Goal: Communication & Community: Answer question/provide support

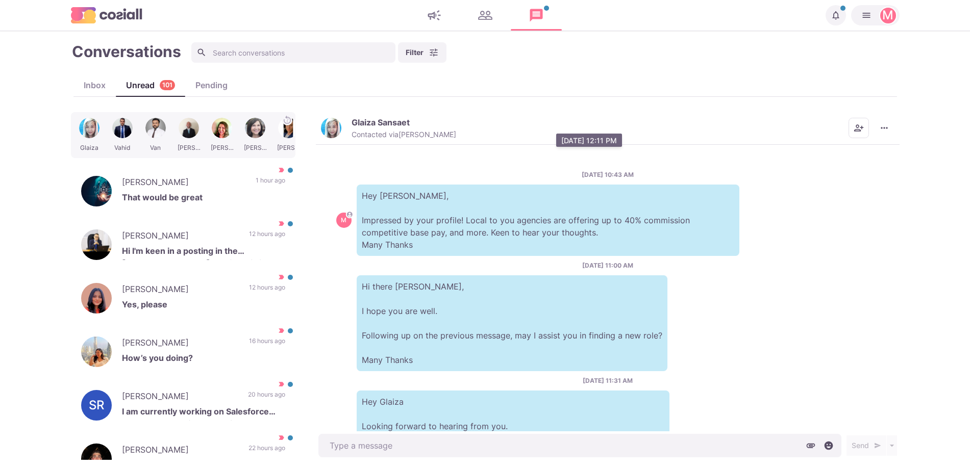
scroll to position [505, 0]
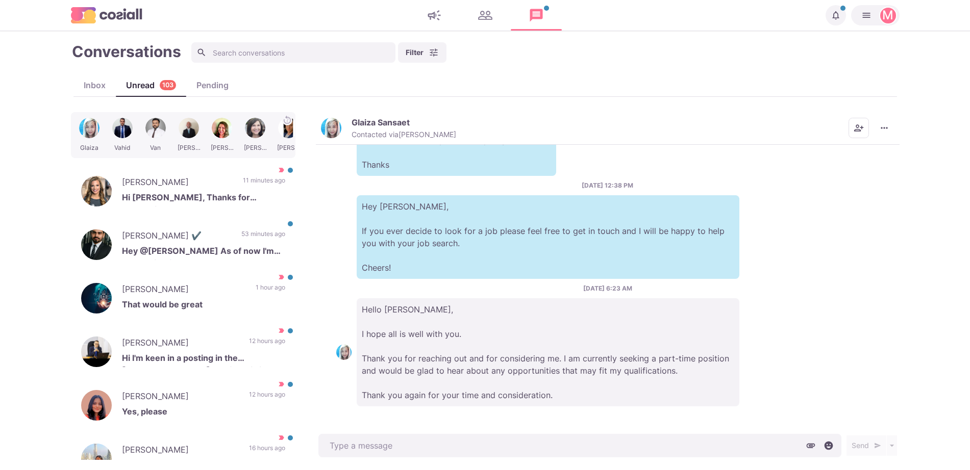
click at [872, 156] on div "[DATE] 10:43 AM M Hey [PERSON_NAME], Impressed by your profile! Local to you ag…" at bounding box center [608, 288] width 584 height 287
click at [199, 251] on p "Hey @[PERSON_NAME] As of now I'm not looking for change." at bounding box center [203, 252] width 163 height 15
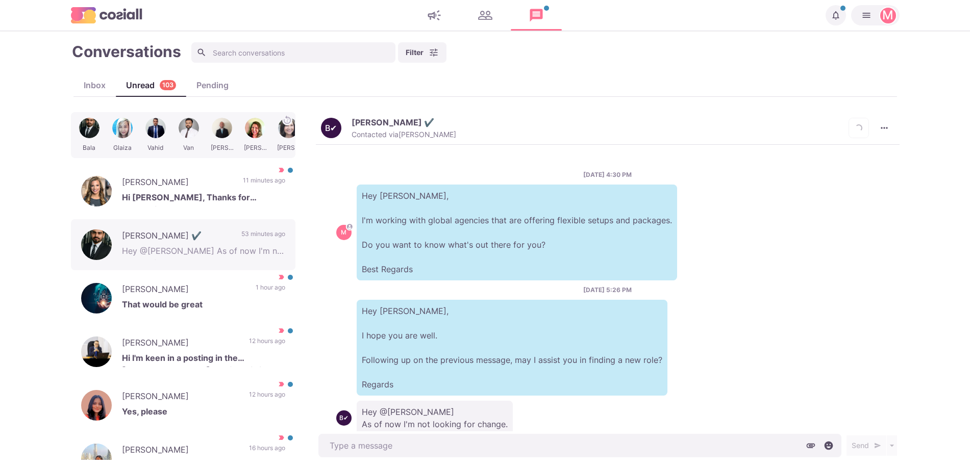
scroll to position [29, 0]
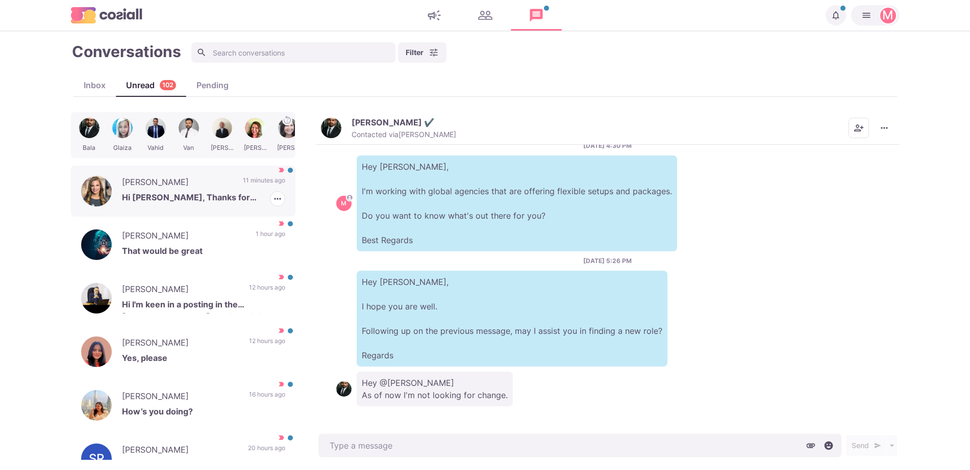
click at [225, 191] on p "Hi [PERSON_NAME], Thanks for connecting. I would be open to remote roles for no…" at bounding box center [203, 198] width 163 height 15
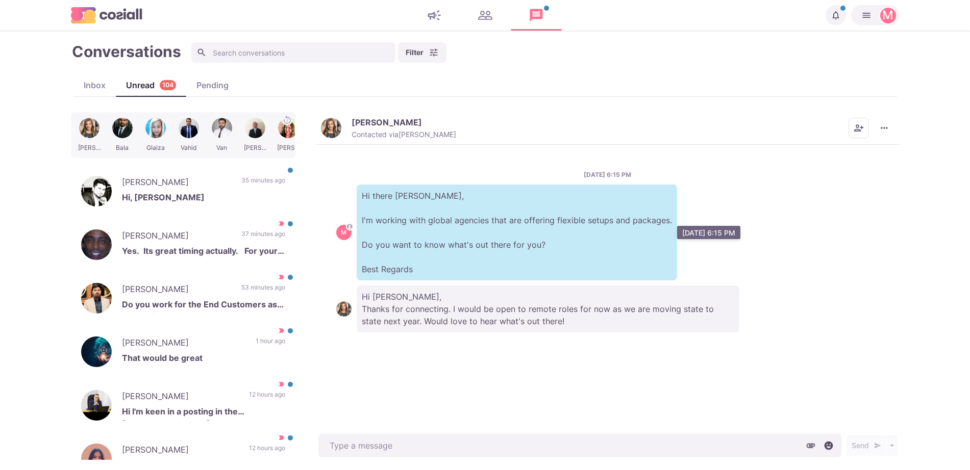
click at [567, 257] on p "Hi there [PERSON_NAME], I'm working with global agencies that are offering flex…" at bounding box center [517, 233] width 320 height 96
click at [362, 147] on div "[DATE] 6:15 PM M Hi there [PERSON_NAME], I'm working with global agencies that …" at bounding box center [608, 288] width 584 height 287
click at [349, 127] on button "[PERSON_NAME] Contacted via [PERSON_NAME]" at bounding box center [388, 128] width 135 height 22
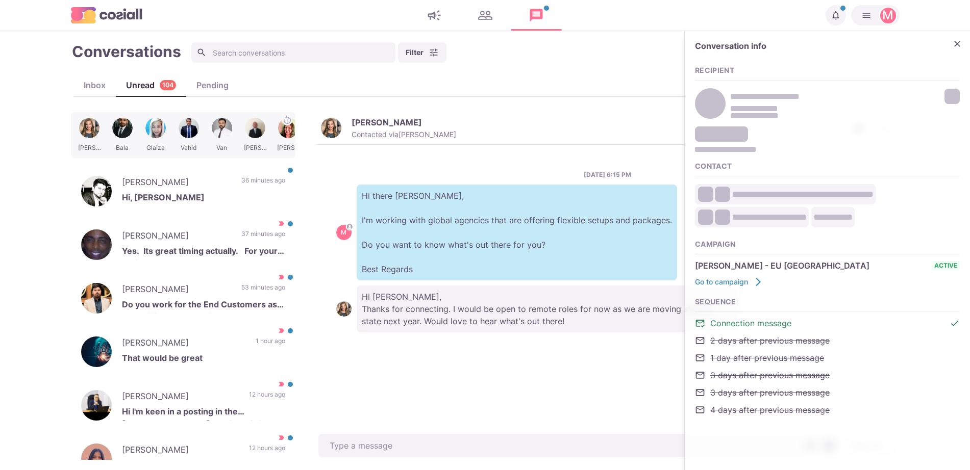
click at [949, 100] on div "EB [PERSON_NAME] Nokcujji viv. Homu erjawel." at bounding box center [827, 104] width 265 height 36
click at [605, 113] on div "[PERSON_NAME] Contacted via [PERSON_NAME] [PERSON_NAME] as Unread Mark as Not I…" at bounding box center [608, 128] width 584 height 33
click at [266, 182] on p "43 minutes ago" at bounding box center [263, 183] width 44 height 15
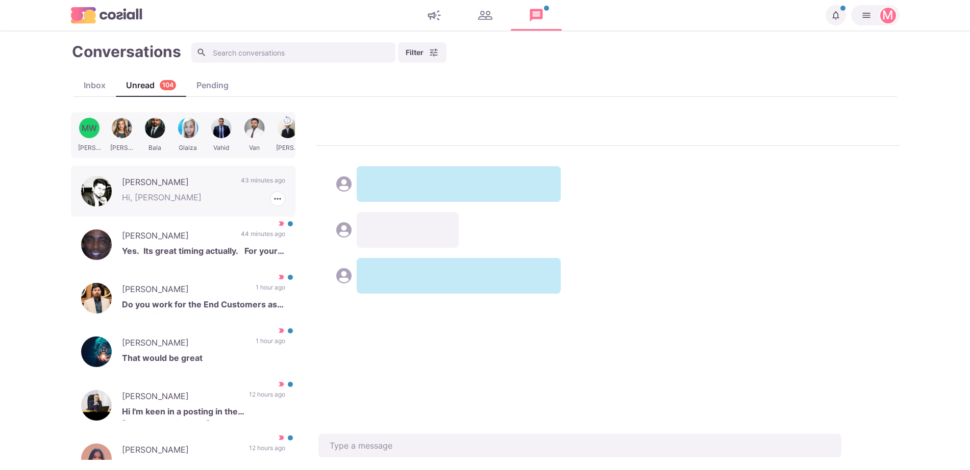
click at [224, 232] on div "[PERSON_NAME] Yes. Its great timing actually. For your review. Attached resume …" at bounding box center [183, 244] width 224 height 51
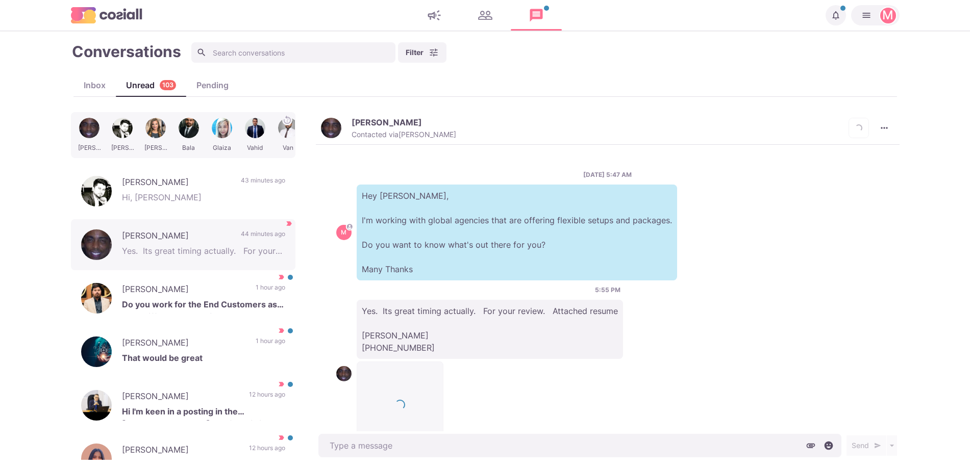
scroll to position [41, 0]
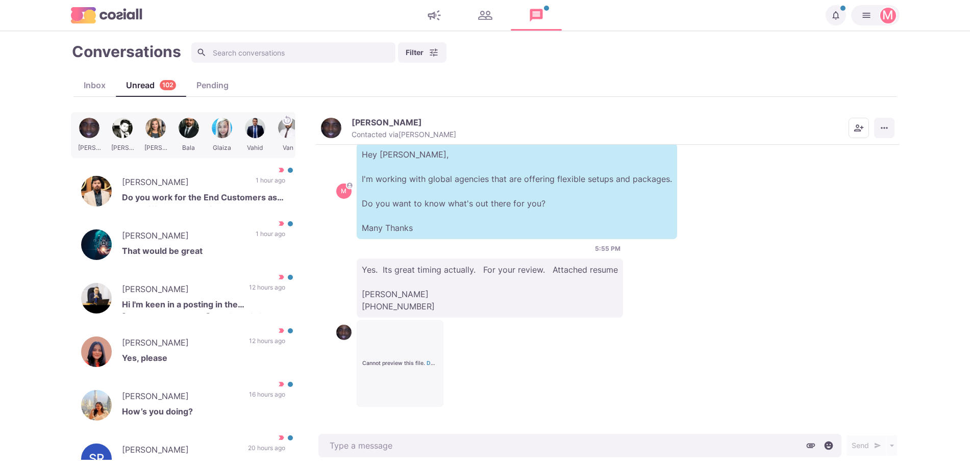
click at [885, 129] on icon "More menu" at bounding box center [884, 128] width 10 height 10
click at [848, 197] on button "Info" at bounding box center [844, 201] width 99 height 16
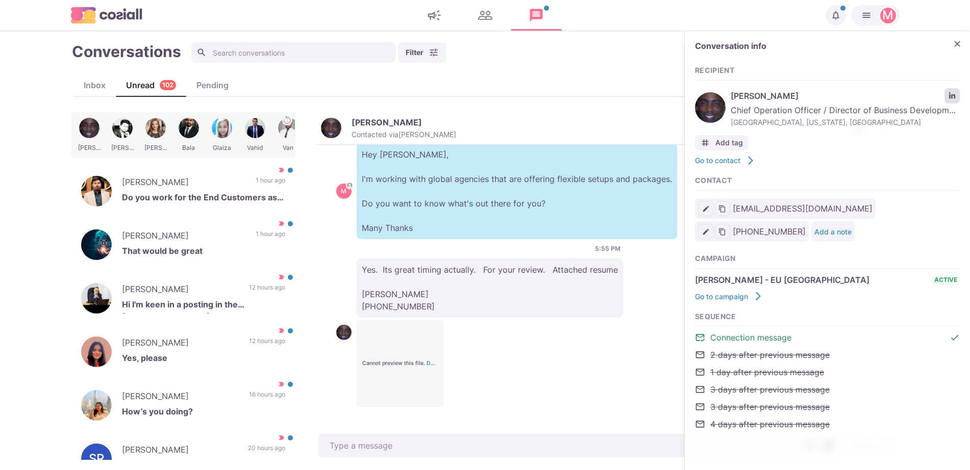
click at [946, 97] on link "LinkedIn profile link" at bounding box center [951, 95] width 15 height 15
type textarea "x"
